Goal: Task Accomplishment & Management: Manage account settings

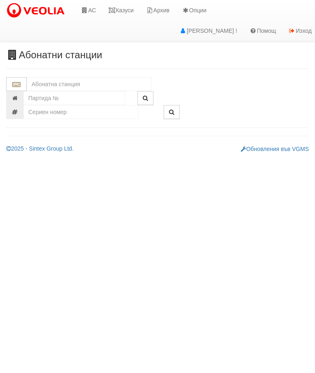
click at [43, 79] on input "text" at bounding box center [89, 84] width 125 height 14
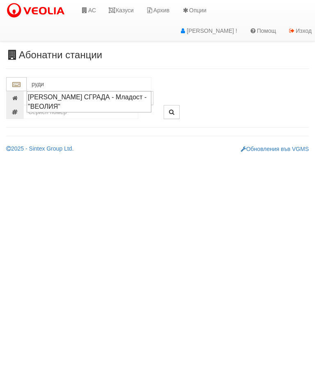
click at [53, 98] on div "[PERSON_NAME] СГРАДА - Младост - "ВЕОЛИЯ"" at bounding box center [89, 101] width 122 height 19
type input "[PERSON_NAME] СГРАДА - Младост - "ВЕОЛИЯ""
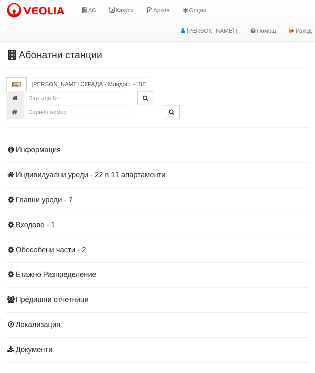
click at [36, 204] on div "Информация Параметри Брой Апартаменти: 11 Ползватели 06/2025 36 % 0 % 22" at bounding box center [157, 249] width 303 height 226
click at [37, 199] on h4 "Главни уреди - 7" at bounding box center [157, 200] width 303 height 8
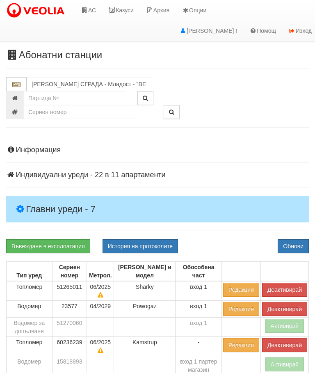
click at [288, 287] on button "Деактивирай" at bounding box center [284, 290] width 45 height 14
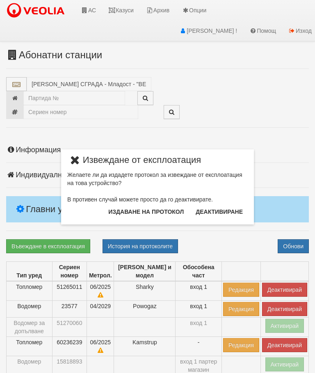
click at [170, 208] on button "Издаване на протокол" at bounding box center [145, 211] width 85 height 13
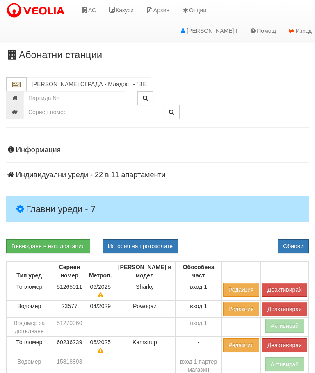
click at [297, 244] on button "Обнови" at bounding box center [293, 246] width 31 height 14
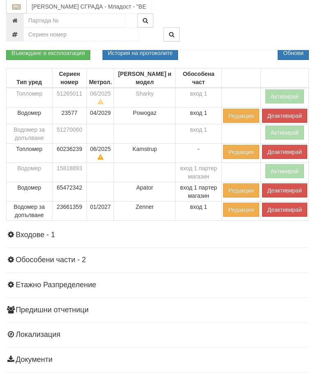
scroll to position [193, 0]
click at [288, 209] on button "Деактивирай" at bounding box center [284, 210] width 45 height 14
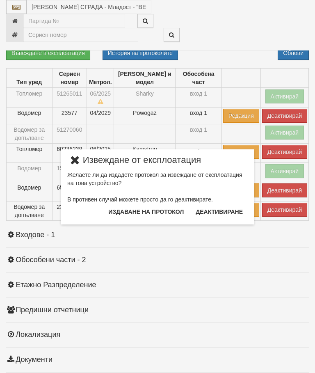
click at [152, 211] on button "Издаване на протокол" at bounding box center [145, 211] width 85 height 13
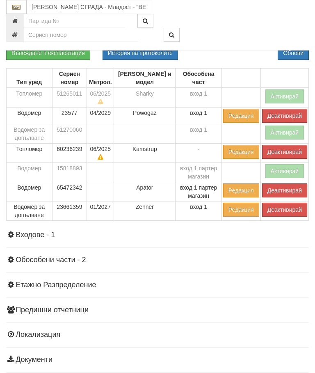
click at [298, 52] on button "Обнови" at bounding box center [293, 53] width 31 height 14
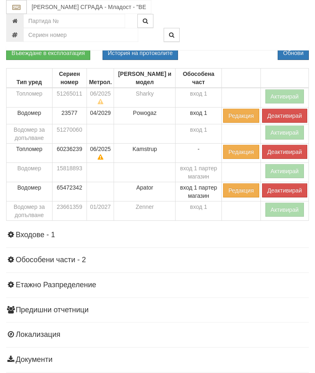
click at [289, 147] on button "Деактивирай" at bounding box center [284, 152] width 45 height 14
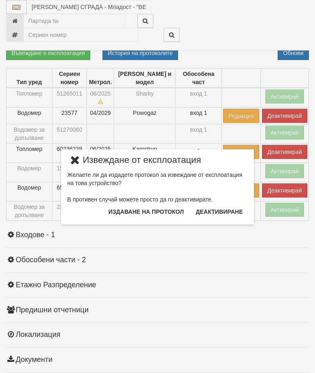
click at [168, 213] on button "Издаване на протокол" at bounding box center [145, 211] width 85 height 13
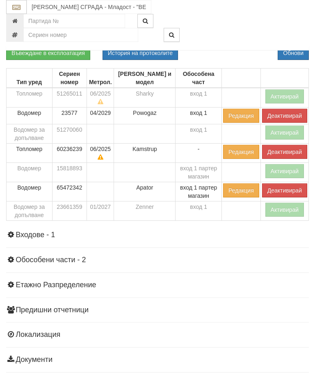
click at [298, 51] on button "Обнови" at bounding box center [293, 53] width 31 height 14
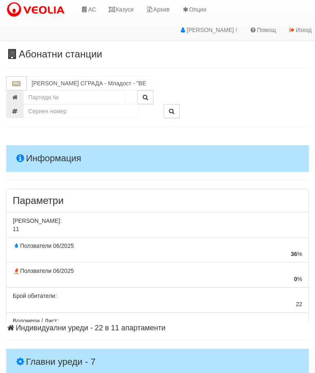
scroll to position [0, 0]
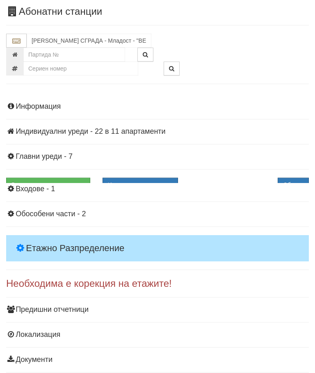
scroll to position [33, 0]
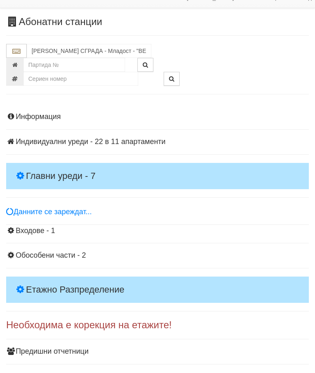
click at [38, 164] on h4 "Главни уреди - 7" at bounding box center [157, 176] width 303 height 26
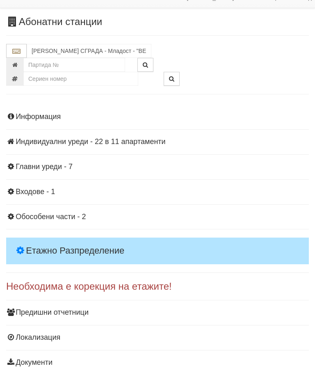
click at [48, 171] on div "Информация Параметри Брой Апартаменти: 11 Ползватели 06/2025 36 % 0 % 22" at bounding box center [157, 239] width 303 height 272
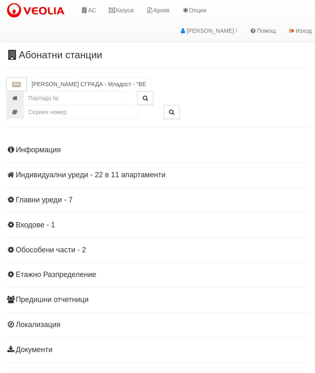
click at [46, 280] on div "Информация Параметри Брой Апартаменти: 11 Ползватели 06/2025 36 % 0 % 22" at bounding box center [157, 249] width 303 height 226
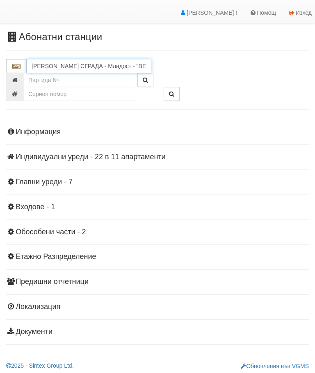
click at [90, 61] on input "РУДИ АН СГРАДА - Младост - "ВЕОЛИЯ"" at bounding box center [89, 66] width 125 height 14
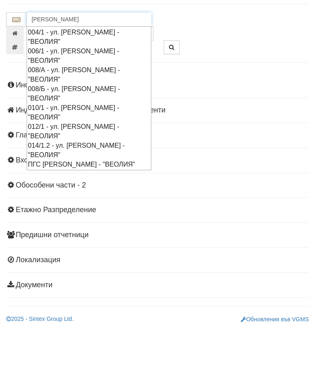
click at [75, 206] on div "ПГС ВАСИЛ ЛЕВСКИ - Трошево - "ВЕОЛИЯ"" at bounding box center [89, 210] width 122 height 9
type input "ПГС ВАСИЛ ЛЕВСКИ - Трошево - "ВЕОЛИЯ""
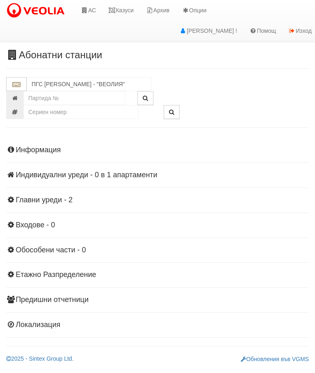
scroll to position [0, 0]
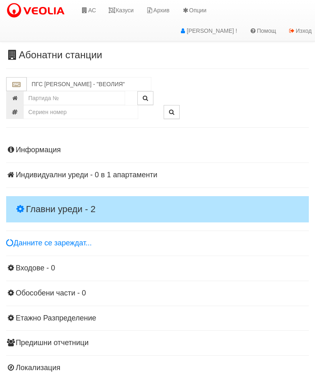
click at [43, 195] on div "Информация Параметри Брой Апартаменти: 1 Ползватели 06/2025 0 %" at bounding box center [157, 258] width 303 height 245
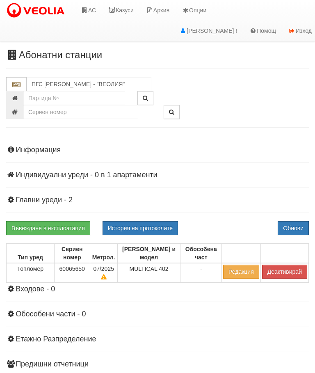
click at [55, 208] on div "Информация Параметри Брой Апартаменти: 1 Ползватели 06/2025 0 %" at bounding box center [157, 269] width 303 height 266
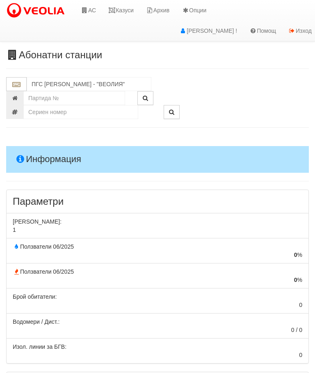
click at [125, 10] on link "Казуси" at bounding box center [121, 10] width 38 height 21
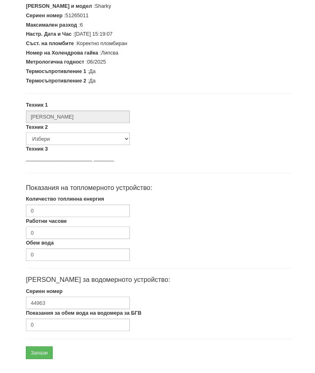
scroll to position [189, 0]
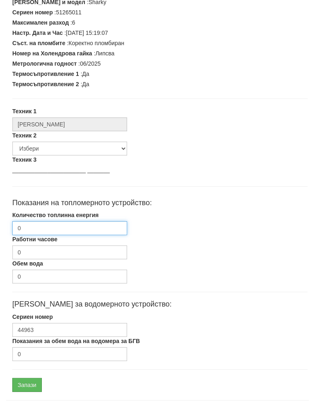
click at [61, 229] on input "0" at bounding box center [69, 236] width 115 height 14
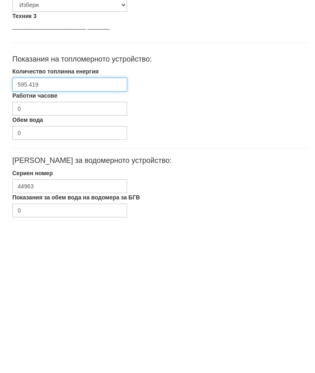
type input "595.419"
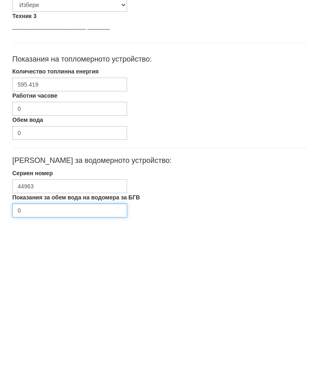
click at [53, 353] on input "0" at bounding box center [69, 360] width 115 height 14
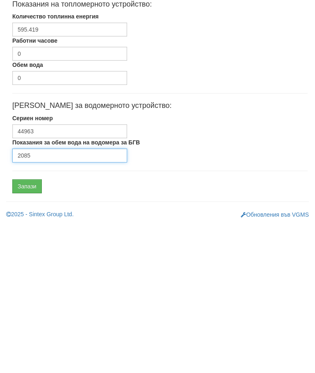
type input "2085"
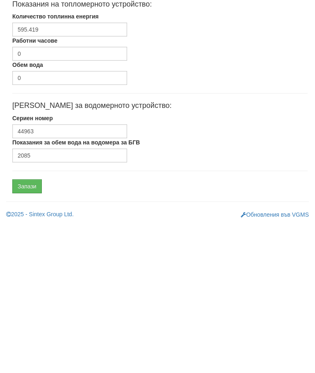
click at [25, 328] on input "Запази" at bounding box center [27, 335] width 30 height 14
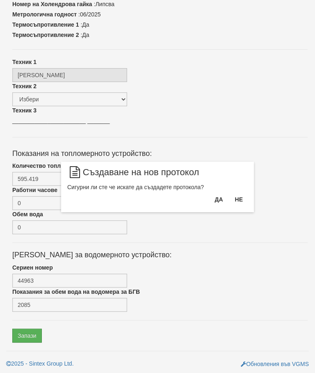
click at [222, 203] on button "Да" at bounding box center [219, 199] width 18 height 13
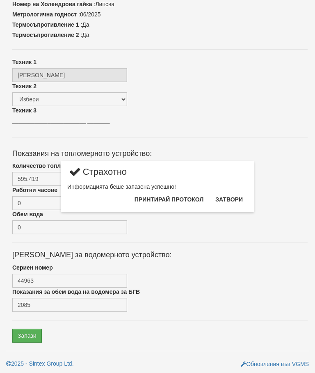
click at [235, 197] on button "Затвори" at bounding box center [228, 199] width 37 height 13
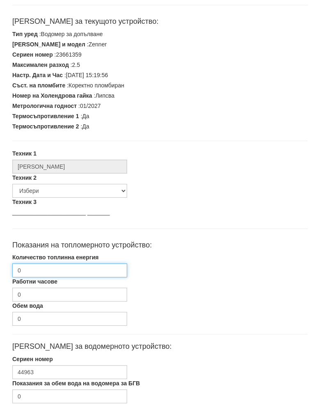
click at [52, 271] on input "0" at bounding box center [69, 278] width 115 height 14
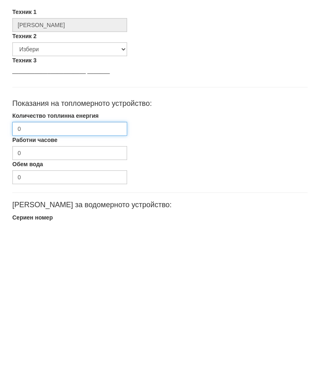
scroll to position [164, 0]
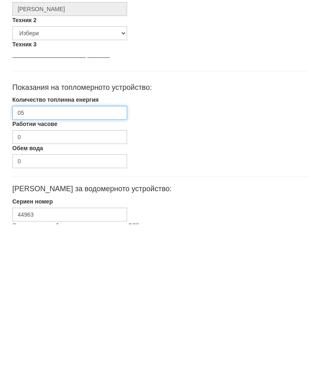
type input "0"
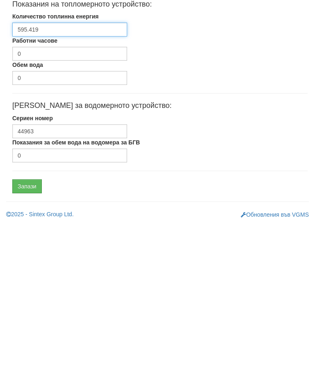
type input "595.419"
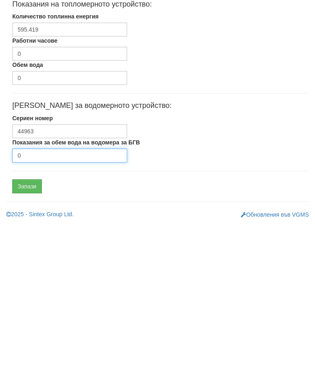
click at [71, 298] on input "0" at bounding box center [69, 305] width 115 height 14
type input "2085"
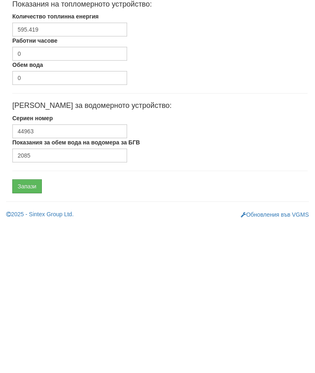
click at [27, 328] on input "Запази" at bounding box center [27, 335] width 30 height 14
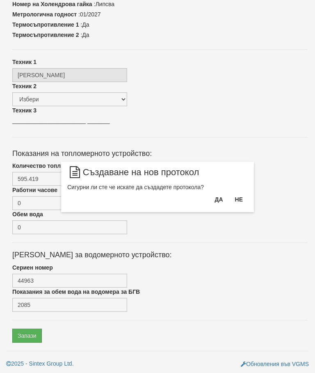
click at [218, 198] on button "Да" at bounding box center [219, 199] width 18 height 13
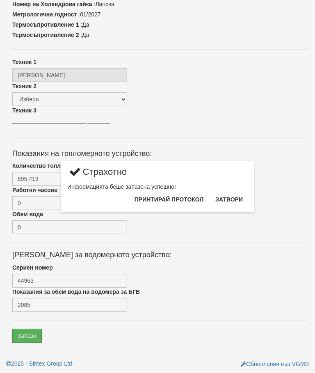
click at [232, 201] on button "Затвори" at bounding box center [228, 199] width 37 height 13
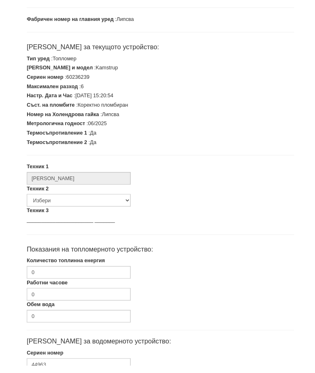
scroll to position [126, 0]
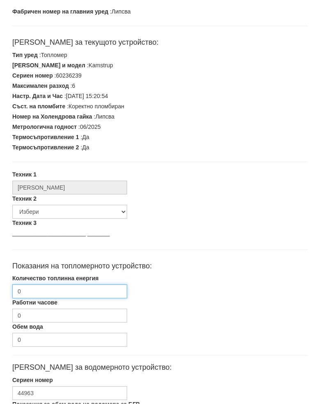
click at [58, 292] on input "0" at bounding box center [69, 299] width 115 height 14
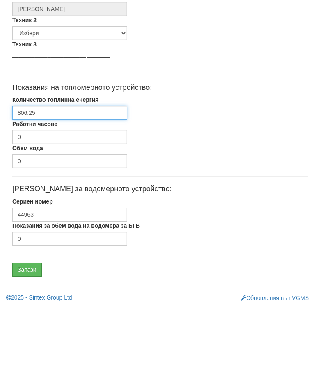
scroll to position [244, 0]
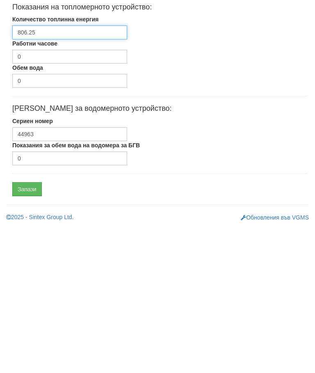
type input "806.25"
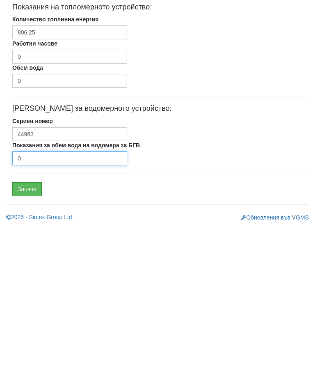
click at [52, 301] on input "0" at bounding box center [69, 308] width 115 height 14
type input "0"
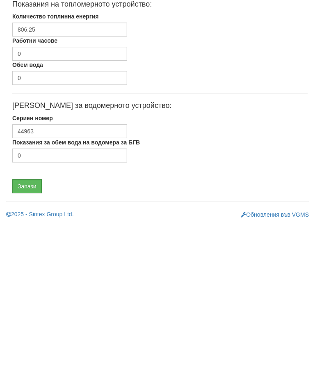
click at [27, 328] on input "Запази" at bounding box center [27, 335] width 30 height 14
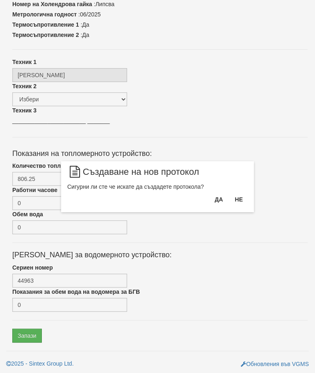
click at [218, 198] on button "Да" at bounding box center [219, 199] width 18 height 13
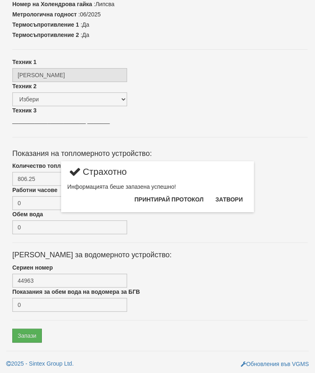
click at [233, 200] on button "Затвори" at bounding box center [228, 199] width 37 height 13
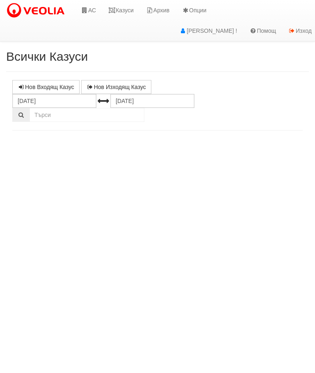
select select "10"
select select "1"
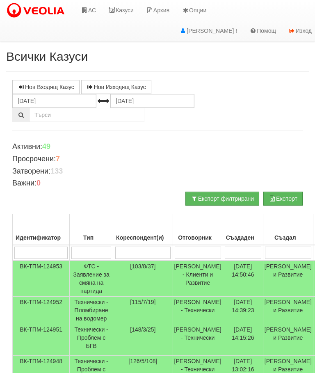
scroll to position [7, 0]
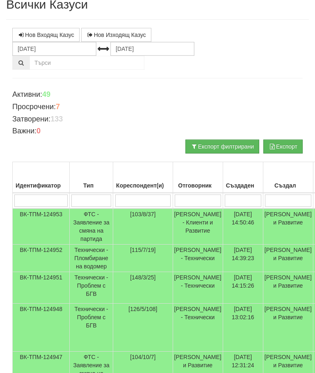
click at [93, 254] on td "Технически - Пломбиране на водомер" at bounding box center [91, 258] width 43 height 27
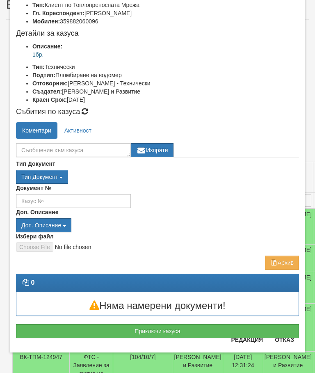
scroll to position [68, 0]
click at [285, 340] on button "Отказ" at bounding box center [284, 339] width 29 height 13
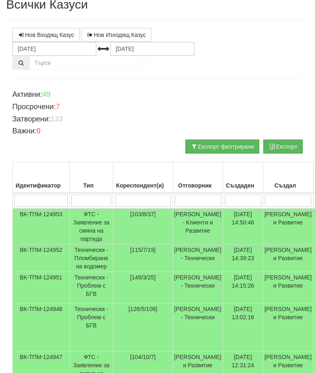
scroll to position [0, 0]
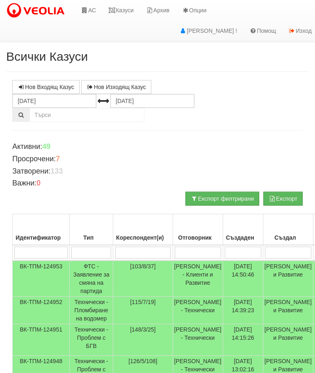
click at [125, 12] on link "Казуси" at bounding box center [121, 10] width 38 height 21
click at [88, 10] on link "АС" at bounding box center [88, 10] width 27 height 21
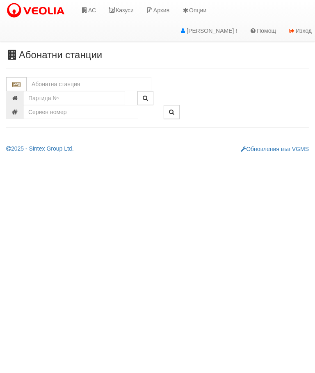
click at [32, 85] on input "text" at bounding box center [89, 84] width 125 height 14
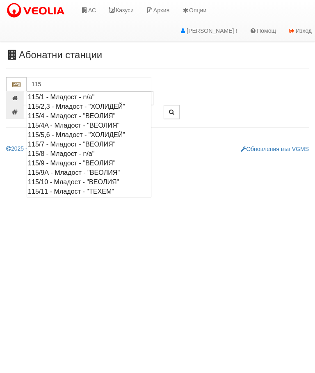
click at [73, 141] on div "115/7 - Младост - "ВЕОЛИЯ"" at bounding box center [89, 143] width 122 height 9
type input "115/7 - Младост - "ВЕОЛИЯ""
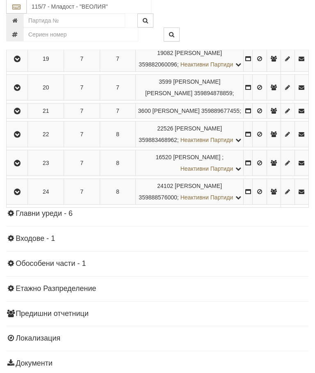
scroll to position [650, 0]
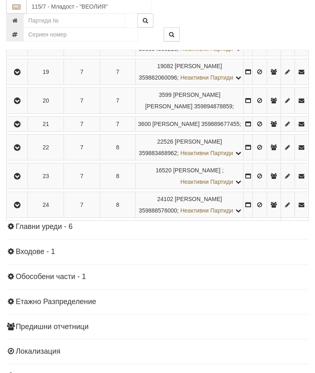
click at [21, 78] on button "button" at bounding box center [17, 72] width 18 height 12
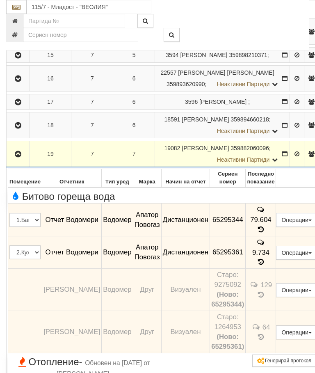
scroll to position [558, 0]
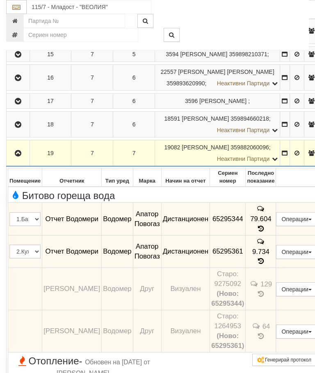
click at [18, 159] on button "button" at bounding box center [18, 153] width 21 height 12
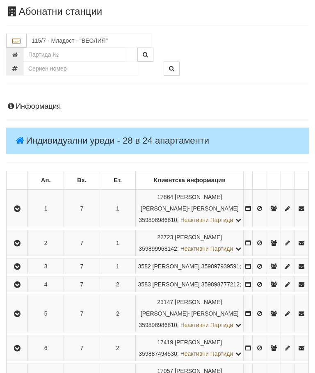
scroll to position [0, 0]
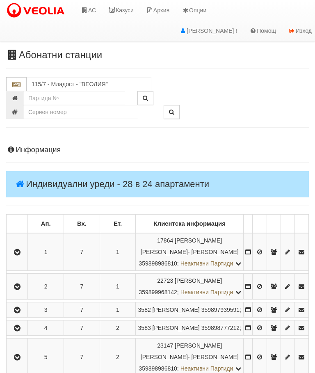
click at [123, 8] on link "Казуси" at bounding box center [121, 10] width 38 height 21
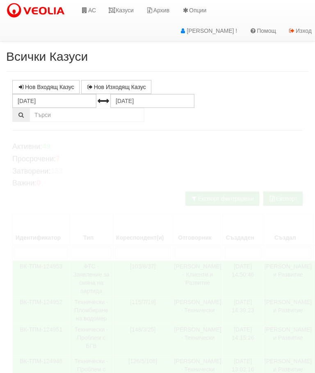
select select "10"
select select "1"
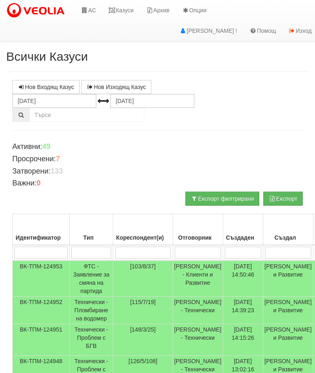
click at [94, 301] on td "Технически - Пломбиране на водомер" at bounding box center [91, 309] width 43 height 27
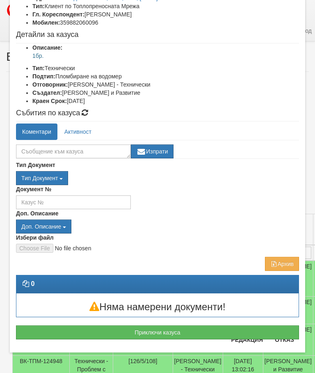
scroll to position [67, 0]
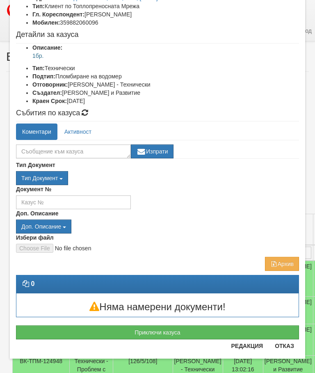
click at [153, 329] on button "Приключи казуса" at bounding box center [157, 332] width 283 height 14
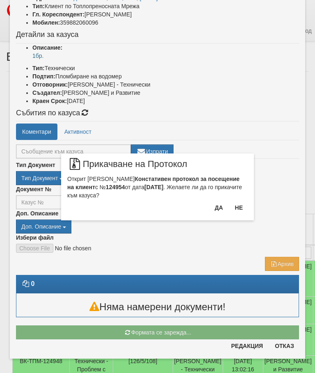
click at [215, 204] on button "Да" at bounding box center [219, 207] width 18 height 13
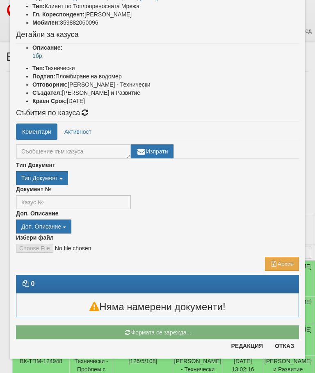
scroll to position [21, 0]
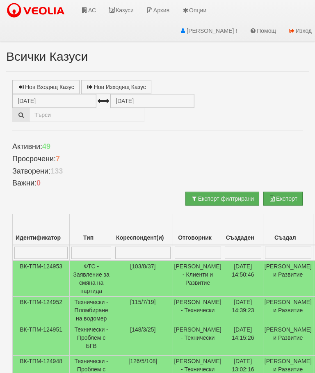
select select "10"
select select "1"
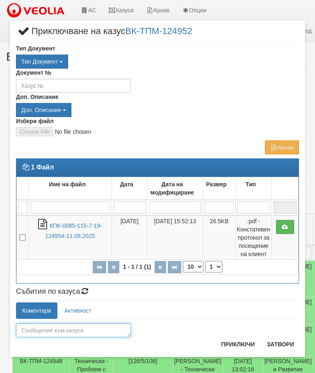
click at [44, 327] on textarea at bounding box center [73, 330] width 115 height 14
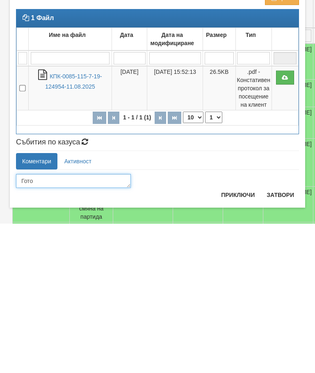
type textarea "Готов"
click at [241, 337] on button "Приключи" at bounding box center [237, 343] width 43 height 13
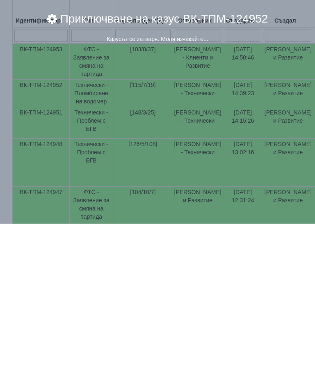
scroll to position [217, 0]
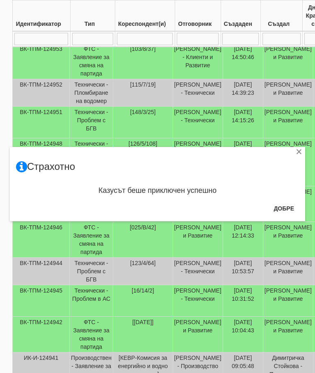
click at [279, 206] on button "Добре" at bounding box center [284, 208] width 30 height 13
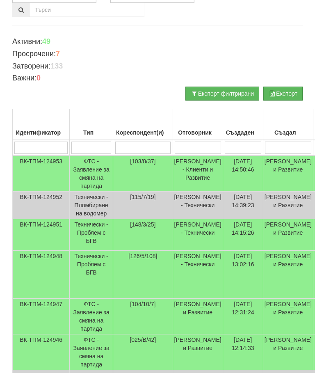
scroll to position [0, 0]
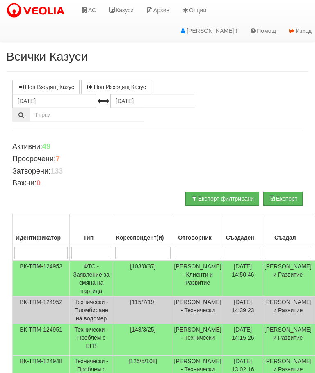
click at [132, 6] on link "Казуси" at bounding box center [121, 10] width 38 height 21
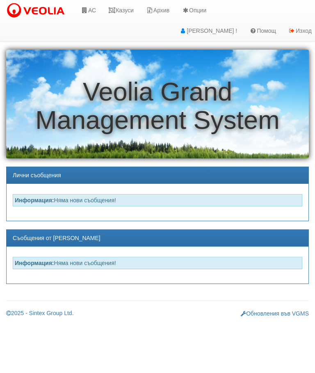
click at [95, 9] on link "АС" at bounding box center [88, 10] width 27 height 21
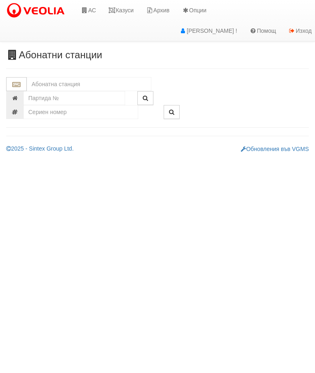
click at [46, 84] on input "text" at bounding box center [89, 84] width 125 height 14
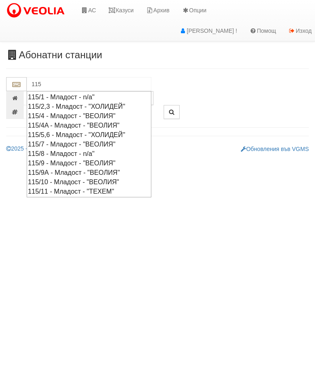
click at [92, 142] on div "115/7 - Младост - "ВЕОЛИЯ"" at bounding box center [89, 143] width 122 height 9
type input "115/7 - Младост - "ВЕОЛИЯ""
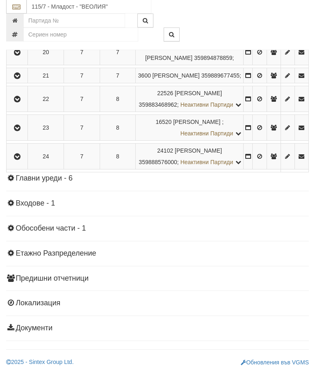
click at [19, 27] on icon "button" at bounding box center [17, 24] width 10 height 6
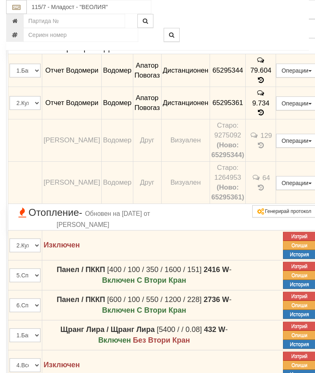
scroll to position [704, 0]
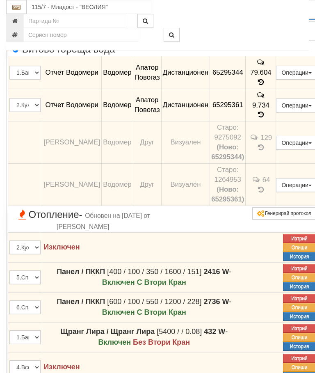
click at [0, 0] on button "Редакция / Протокол" at bounding box center [0, 0] width 0 height 0
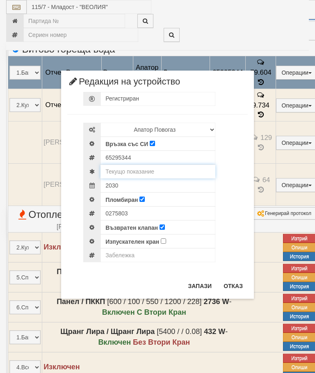
click at [138, 173] on input "text" at bounding box center [157, 171] width 115 height 14
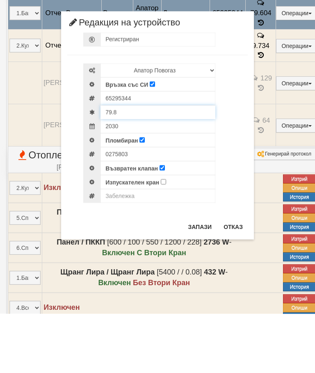
type input "79.8"
click at [144, 206] on div "0275803" at bounding box center [165, 213] width 164 height 14
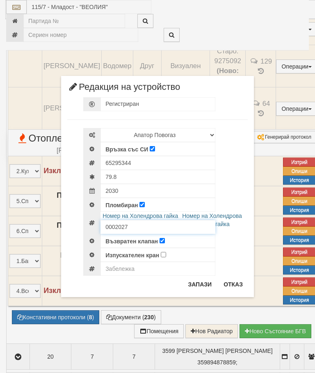
scroll to position [781, 0]
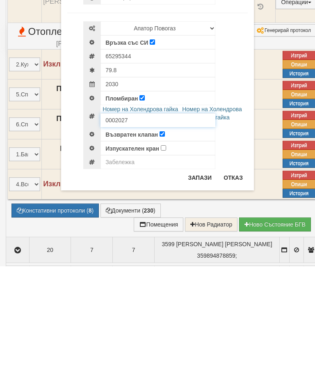
type input "0002027"
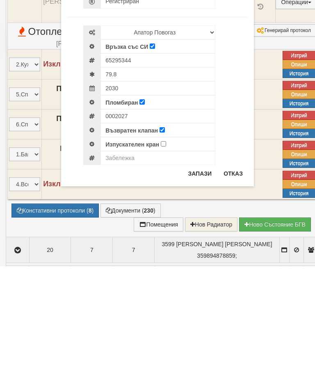
scroll to position [887, 1]
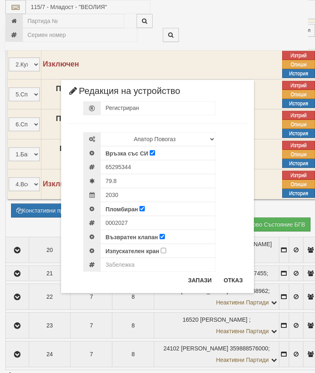
click at [201, 279] on button "Запази" at bounding box center [200, 279] width 34 height 13
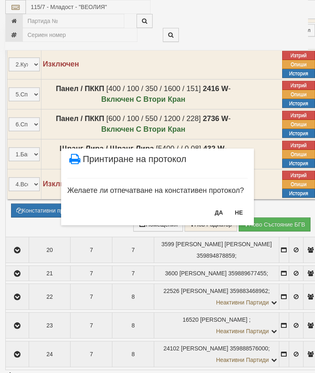
click at [216, 210] on button "ДА" at bounding box center [219, 212] width 18 height 13
